Goal: Task Accomplishment & Management: Use online tool/utility

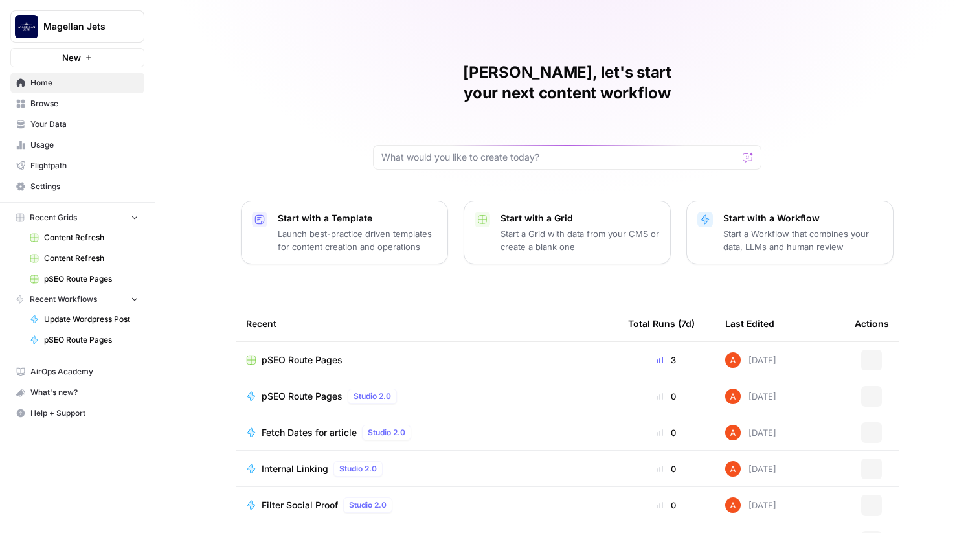
click at [90, 40] on button "Magellan Jets" at bounding box center [77, 26] width 134 height 32
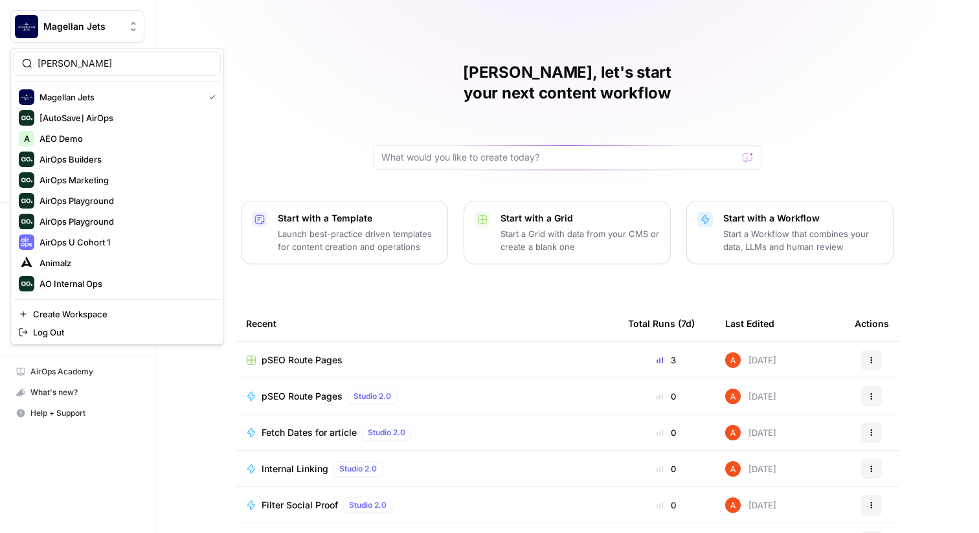
type input "[PERSON_NAME]"
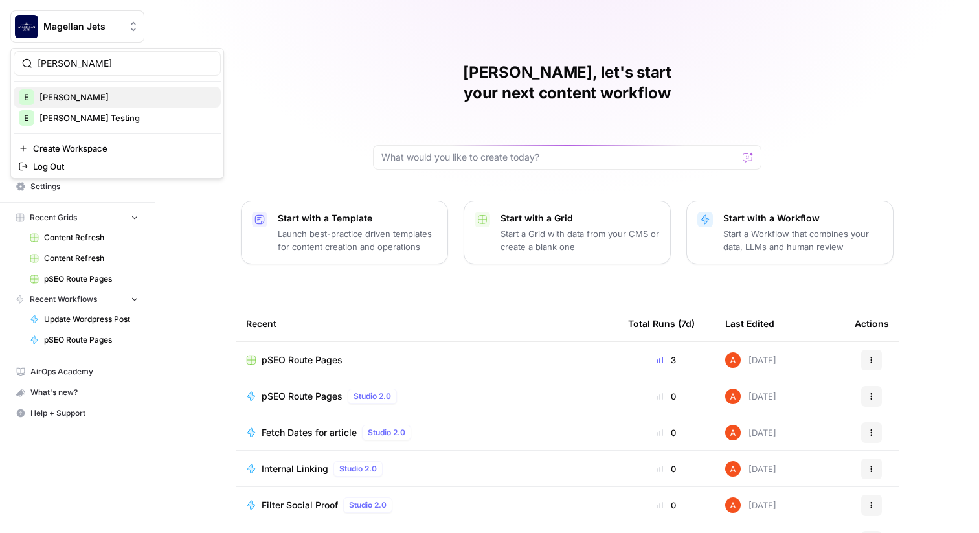
click at [95, 89] on div "E [PERSON_NAME]" at bounding box center [117, 97] width 197 height 16
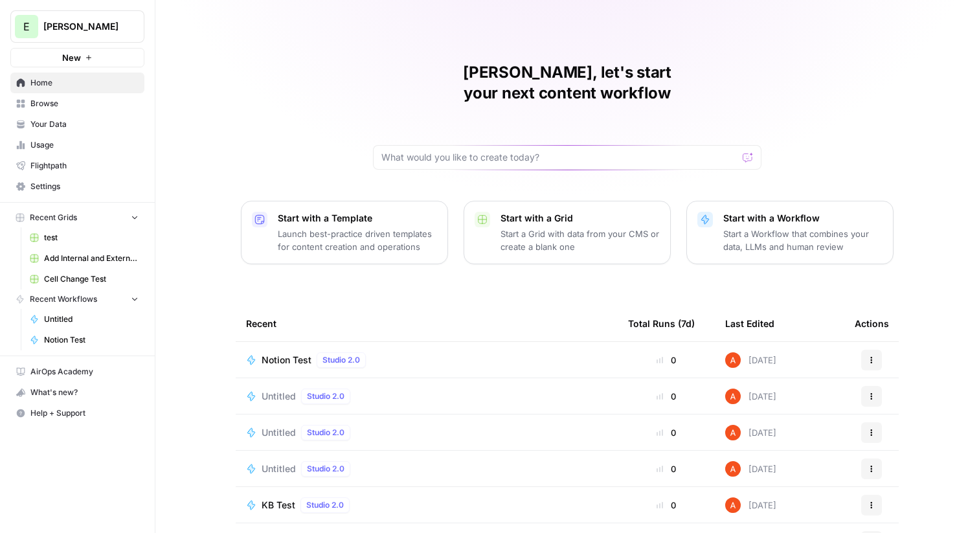
click at [102, 100] on span "Browse" at bounding box center [84, 104] width 108 height 12
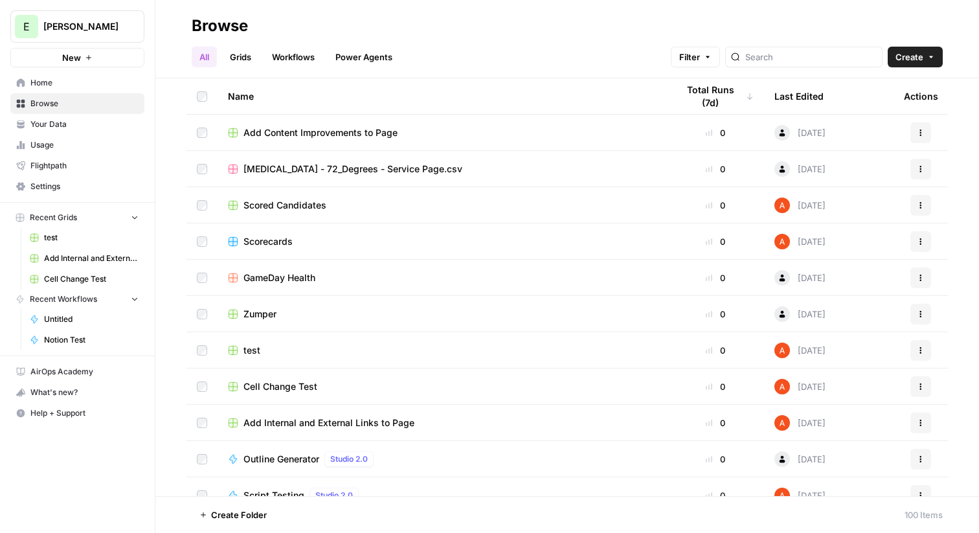
click at [292, 55] on link "Workflows" at bounding box center [293, 57] width 58 height 21
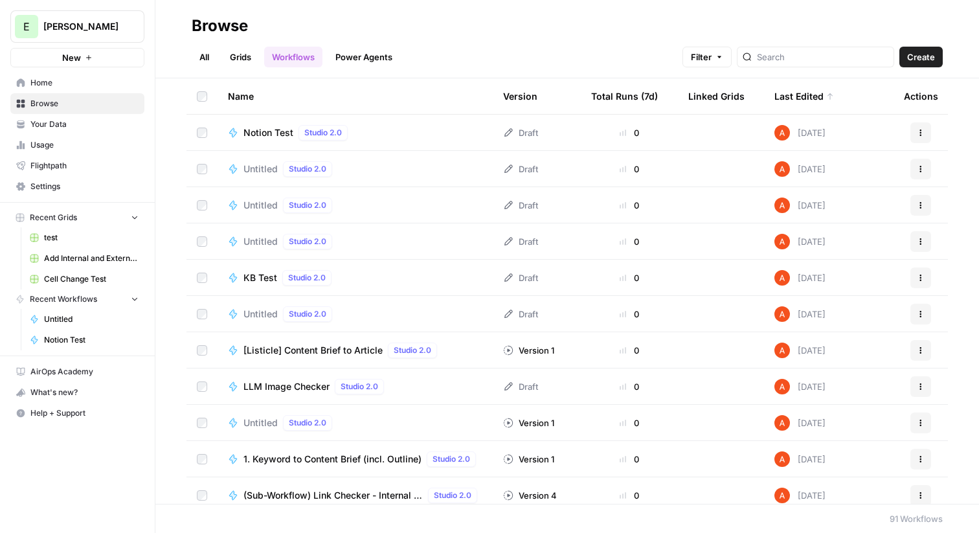
click at [916, 58] on span "Create" at bounding box center [921, 56] width 28 height 13
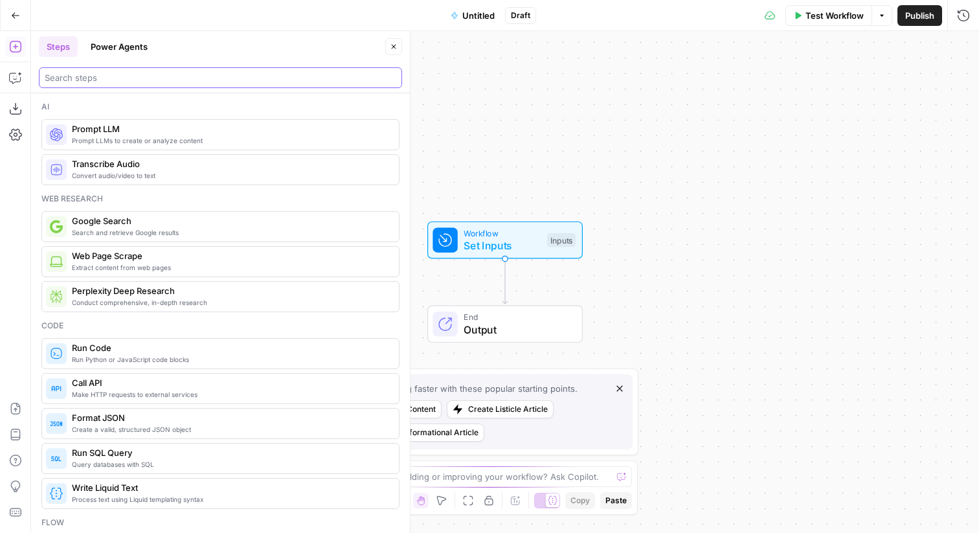
click at [119, 79] on input "search" at bounding box center [221, 77] width 352 height 13
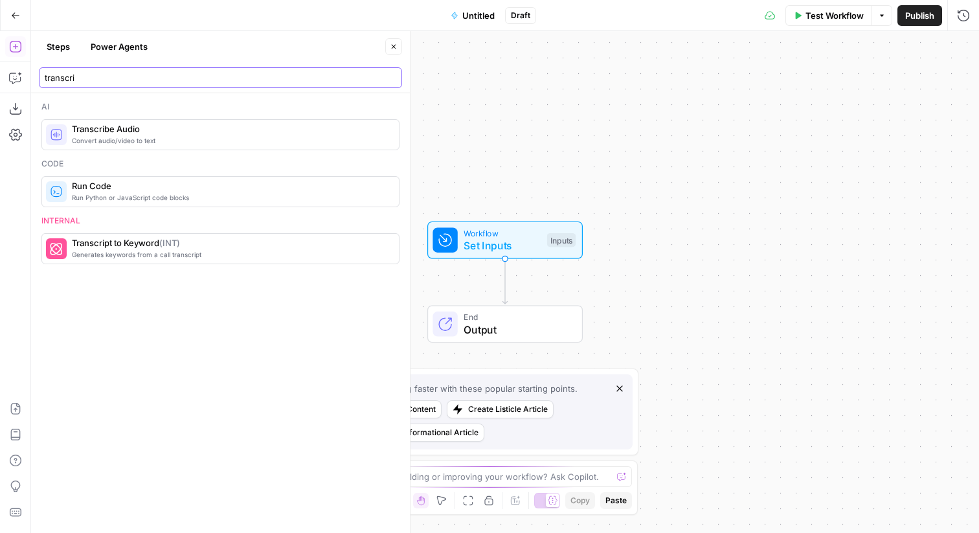
type input "transcri"
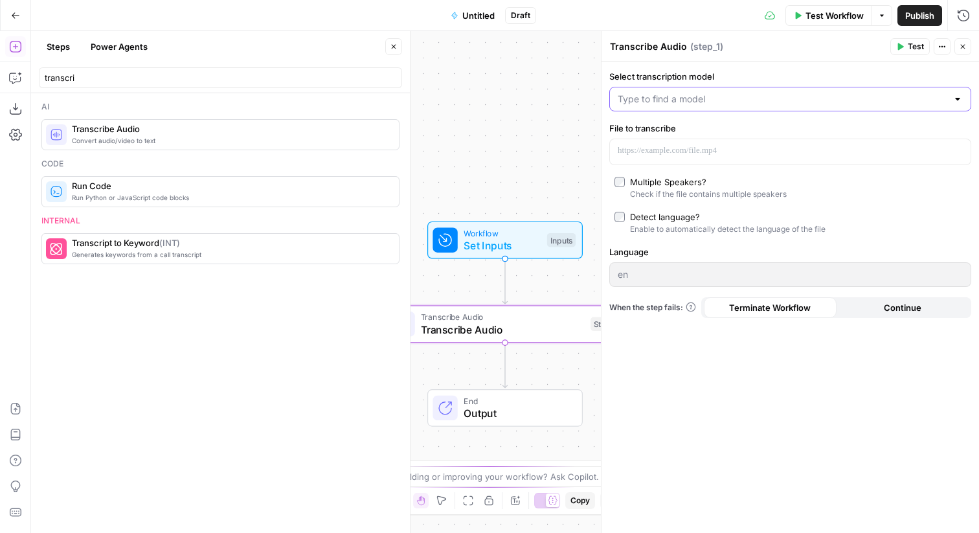
click at [707, 102] on input "Select transcription model" at bounding box center [783, 99] width 330 height 13
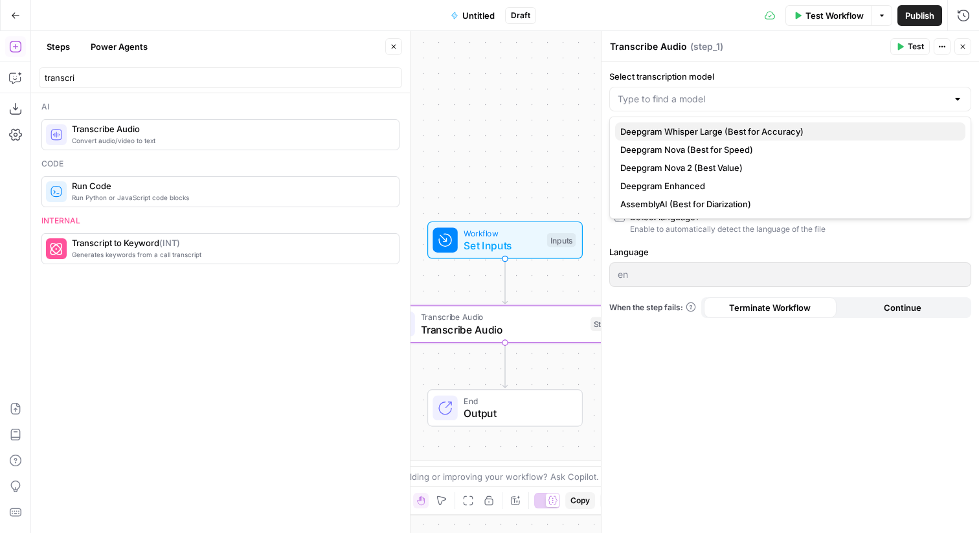
click at [713, 135] on span "Deepgram Whisper Large (Best for Accuracy)" at bounding box center [787, 131] width 335 height 13
type input "Deepgram Whisper Large (Best for Accuracy)"
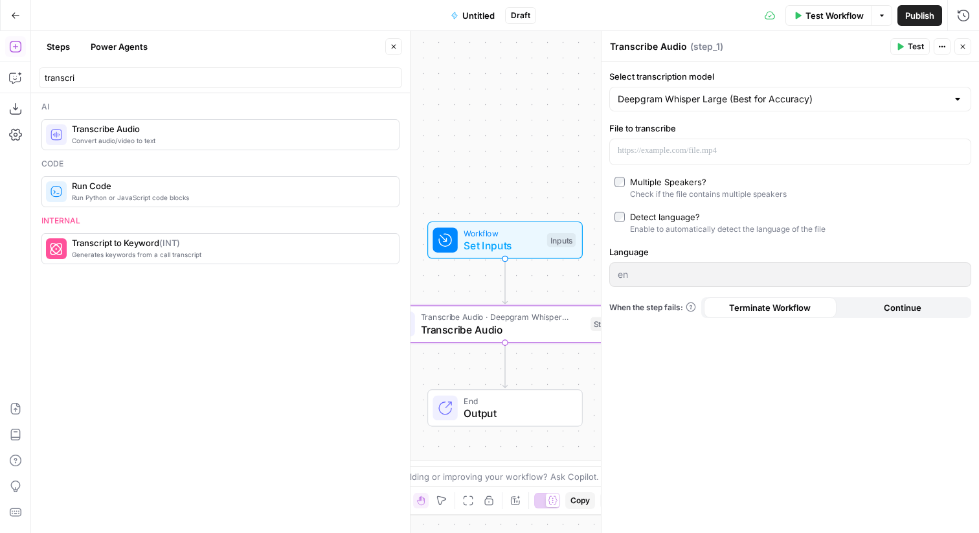
click at [640, 183] on div "Multiple Speakers?" at bounding box center [668, 181] width 76 height 13
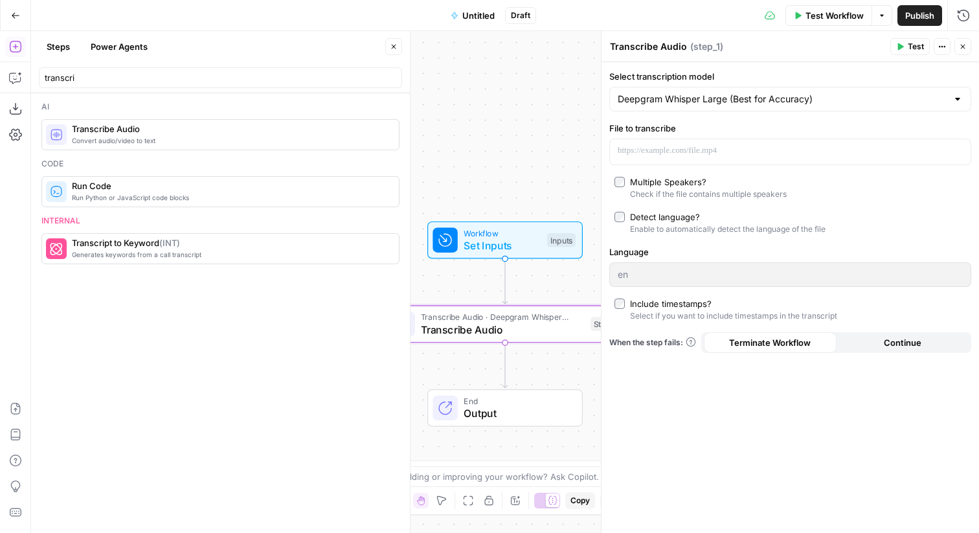
click at [651, 216] on div "Detect language?" at bounding box center [665, 216] width 70 height 13
click at [655, 313] on div "Select if you want to include timestamps in the transcript" at bounding box center [733, 316] width 207 height 12
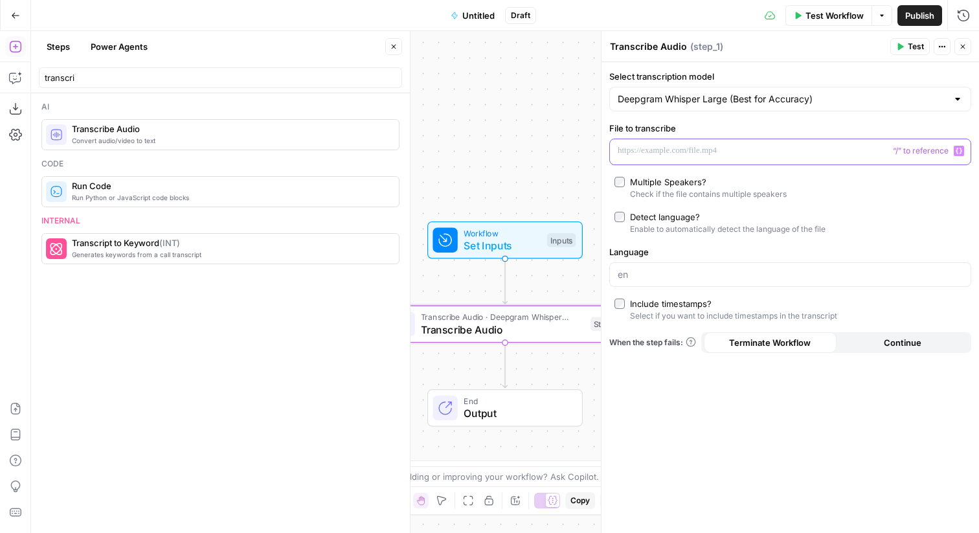
click at [713, 155] on p at bounding box center [780, 150] width 324 height 13
